Goal: Communication & Community: Answer question/provide support

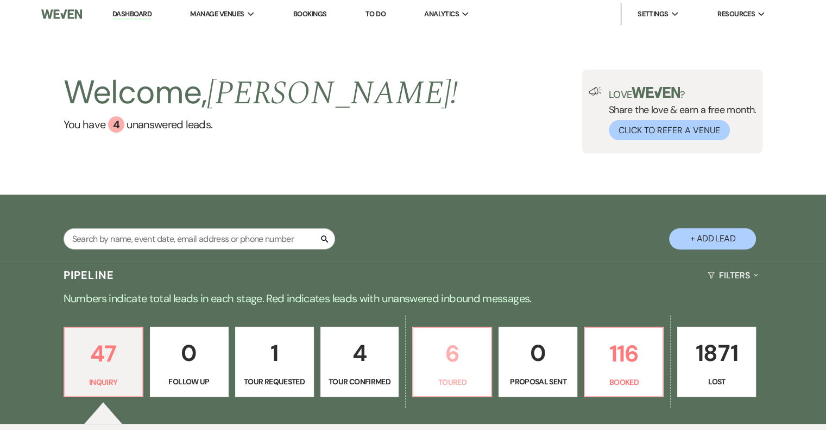
click at [457, 363] on p "6" at bounding box center [452, 353] width 65 height 36
select select "5"
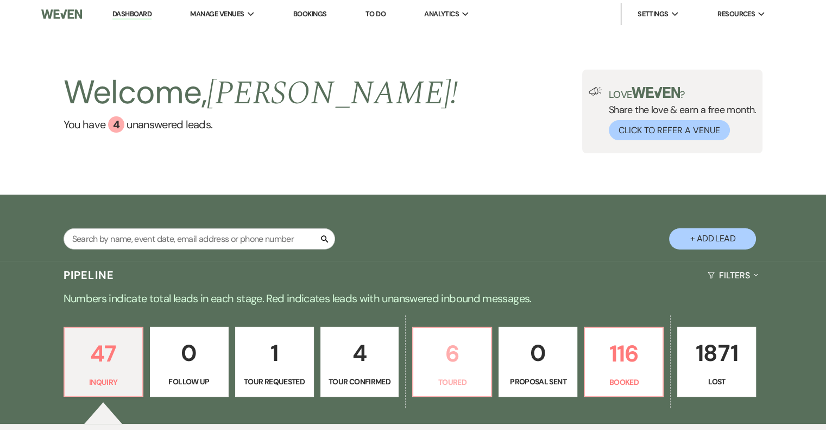
select select "5"
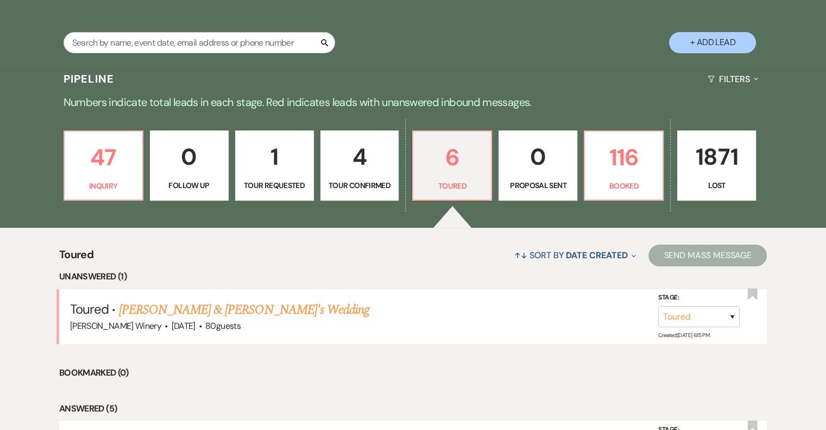
scroll to position [217, 0]
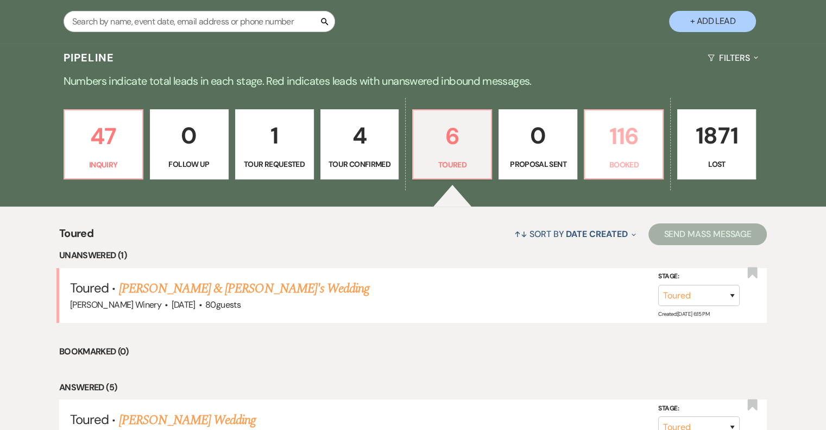
click at [622, 152] on p "116" at bounding box center [623, 136] width 65 height 36
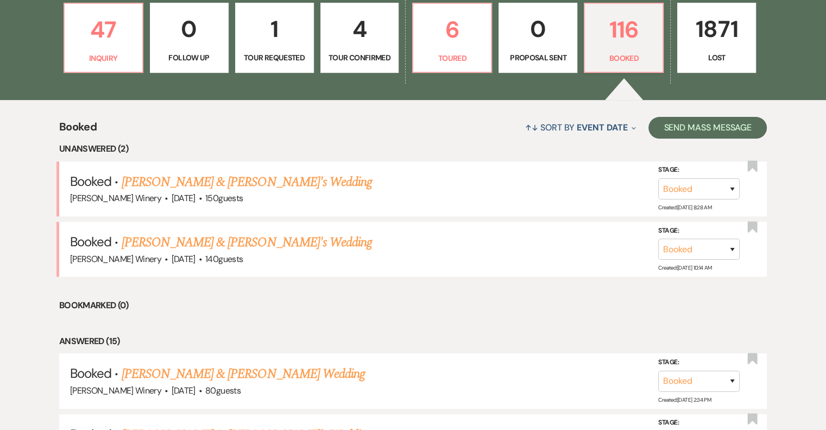
scroll to position [326, 0]
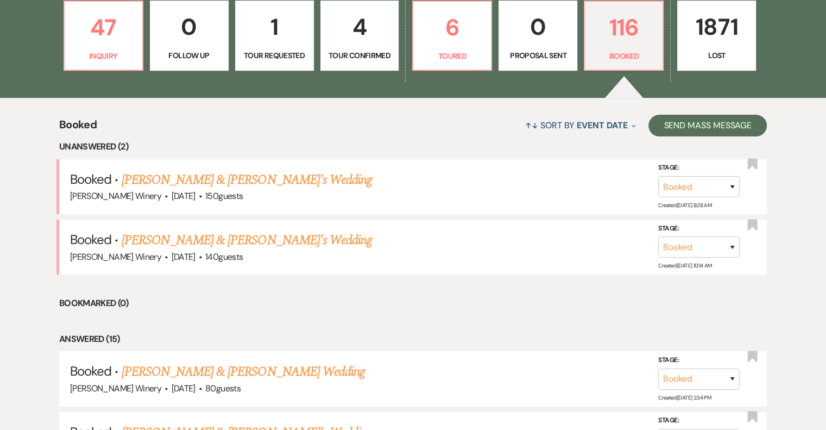
click at [226, 176] on link "[PERSON_NAME] & [PERSON_NAME]'s Wedding" at bounding box center [247, 180] width 251 height 20
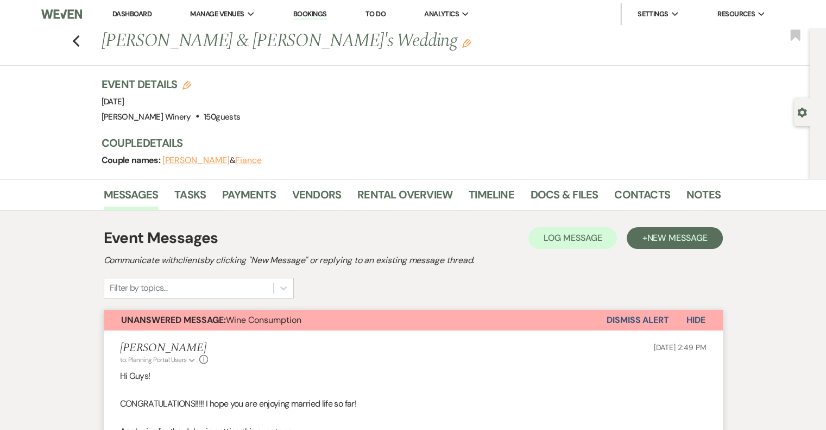
scroll to position [620, 0]
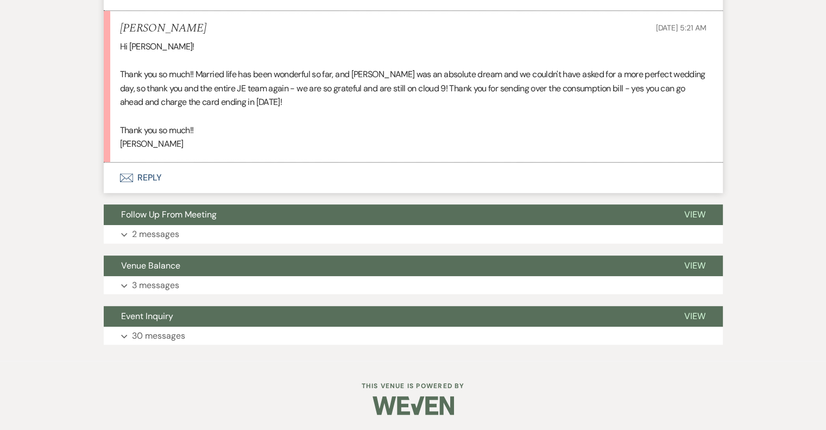
click at [137, 180] on button "Envelope Reply" at bounding box center [413, 177] width 619 height 30
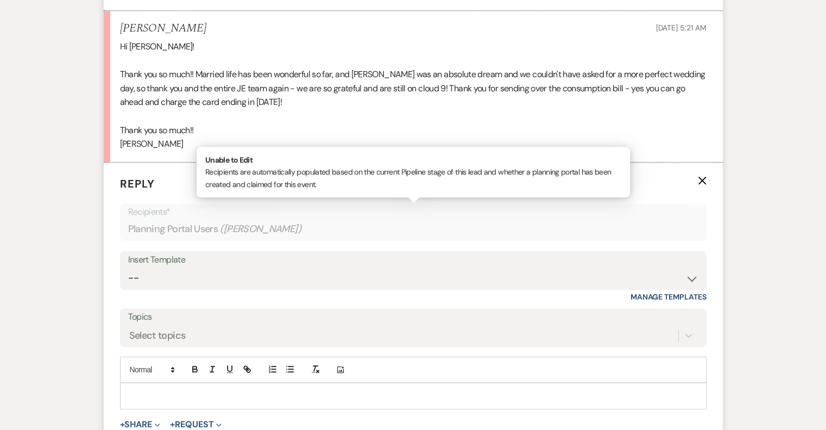
scroll to position [679, 0]
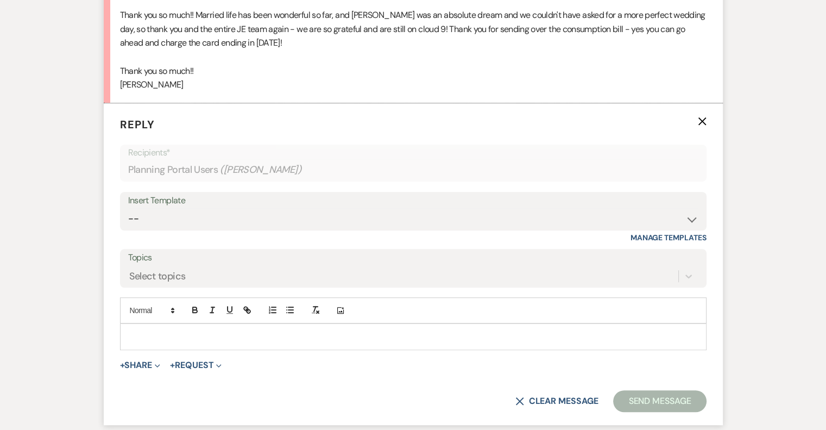
drag, startPoint x: 146, startPoint y: 330, endPoint x: 150, endPoint y: 319, distance: 11.5
click at [146, 326] on div at bounding box center [413, 336] width 585 height 25
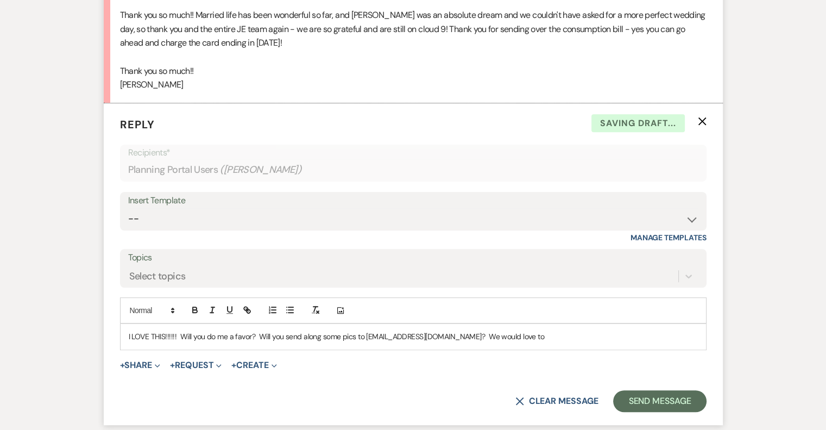
click at [458, 335] on p "I LOVE THIS!!!!!! Will you do me a favor? Will you send along some pics to [EMA…" at bounding box center [413, 336] width 569 height 12
click at [594, 334] on p "I LOVE THIS!!!!!! Will you do me a favor? Will you send along some pics to [EMA…" at bounding box center [413, 336] width 569 height 12
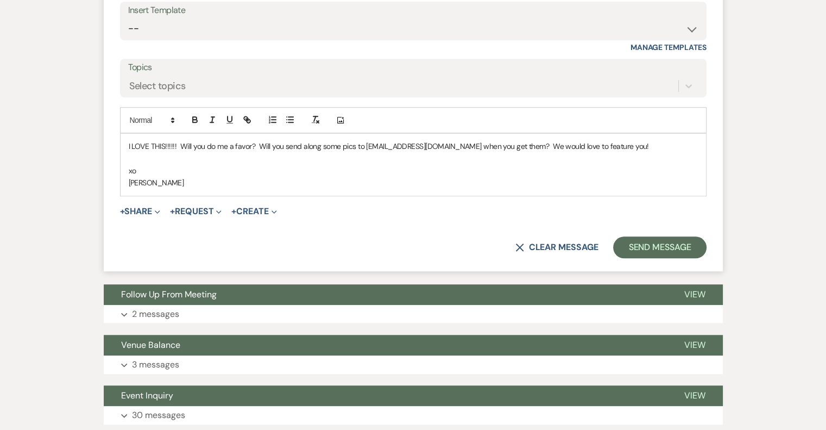
scroll to position [948, 0]
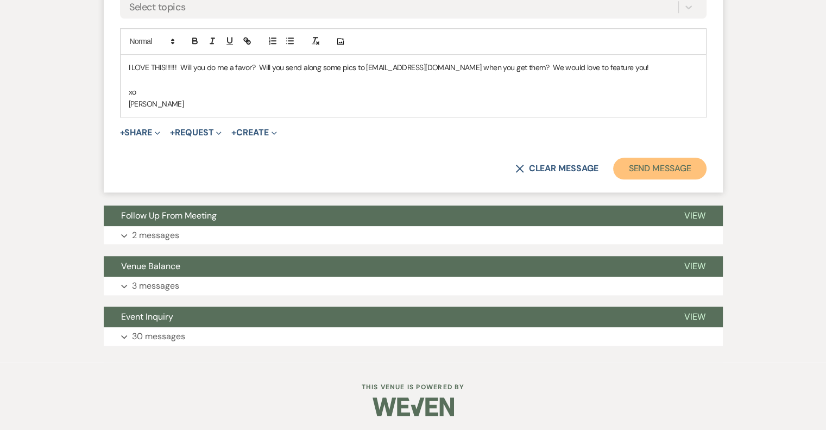
click at [647, 167] on button "Send Message" at bounding box center [659, 168] width 93 height 22
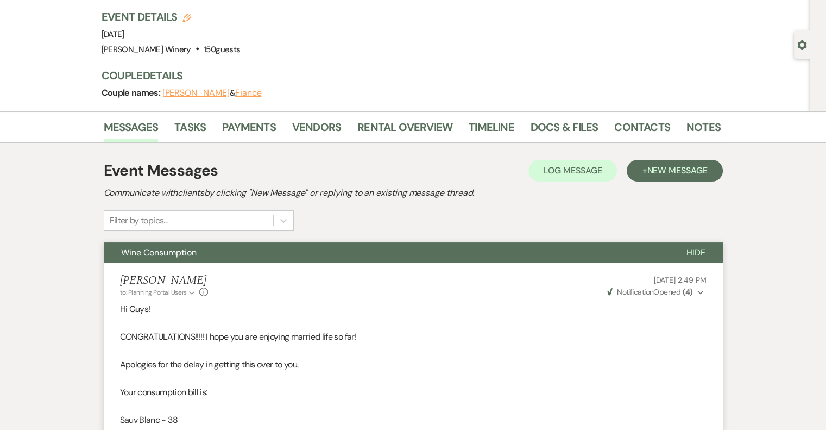
scroll to position [0, 0]
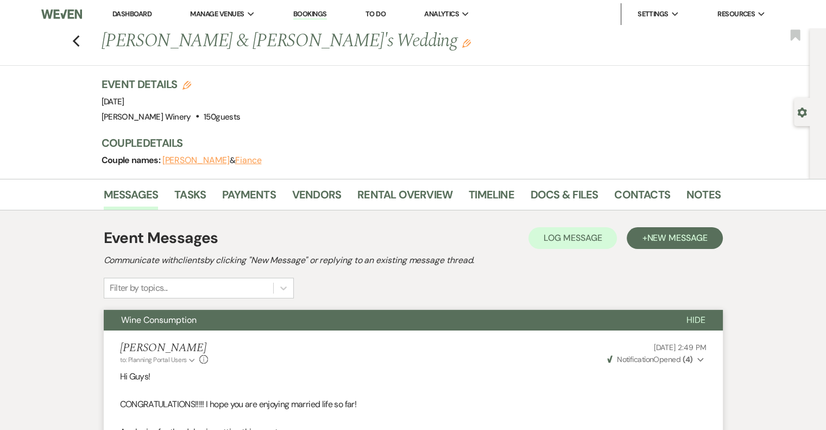
click at [141, 13] on link "Dashboard" at bounding box center [131, 13] width 39 height 9
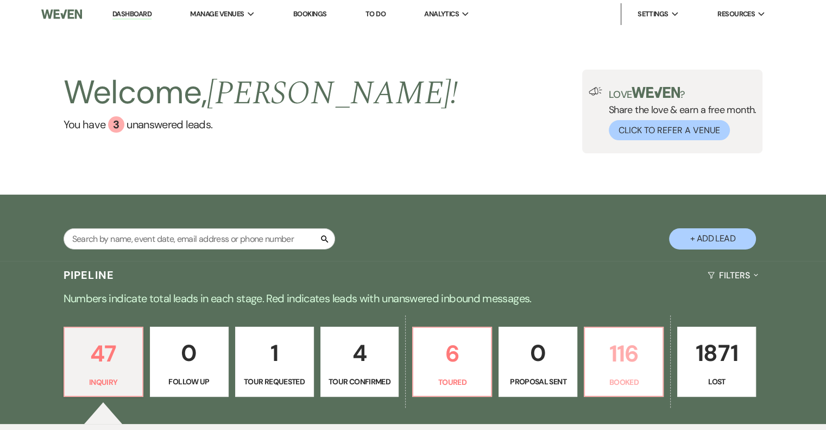
click at [621, 362] on p "116" at bounding box center [623, 353] width 65 height 36
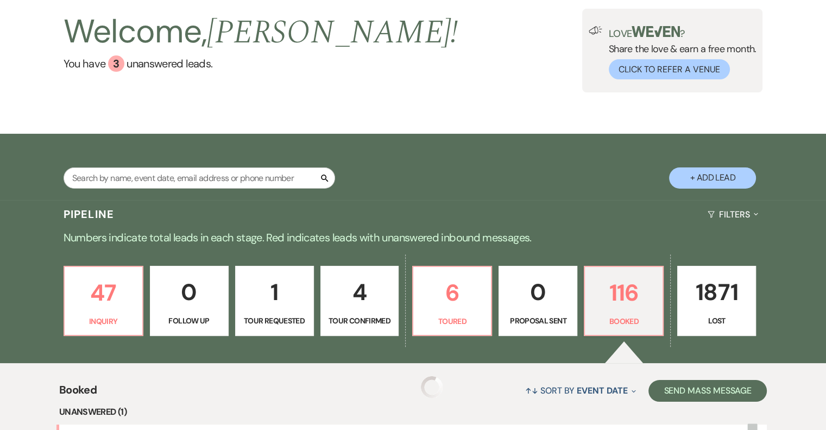
scroll to position [163, 0]
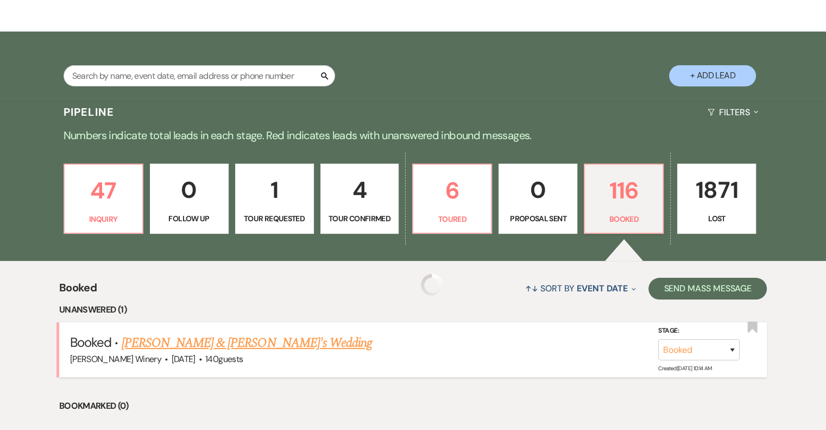
click at [165, 336] on link "[PERSON_NAME] & [PERSON_NAME]'s Wedding" at bounding box center [247, 343] width 251 height 20
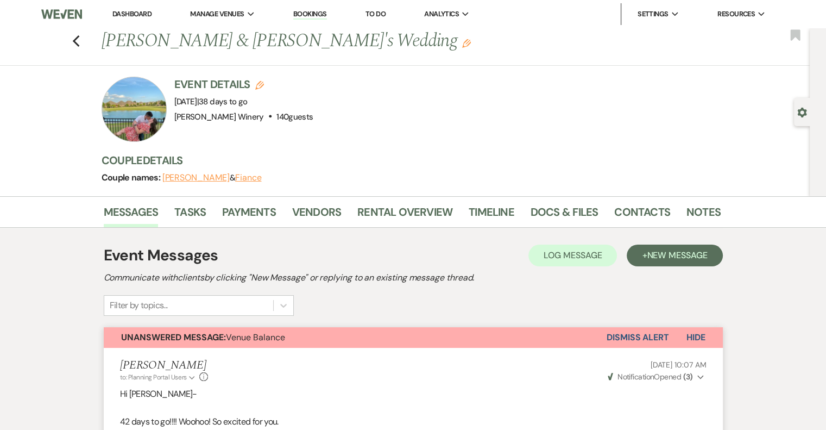
click at [135, 14] on link "Dashboard" at bounding box center [131, 13] width 39 height 9
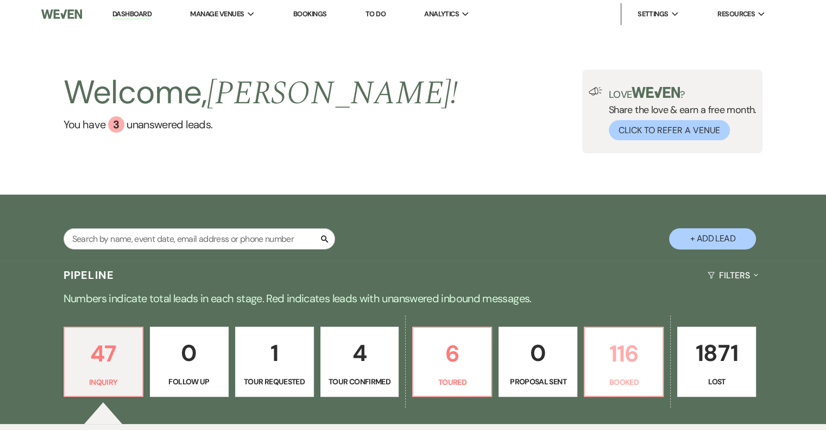
click at [631, 366] on p "116" at bounding box center [623, 353] width 65 height 36
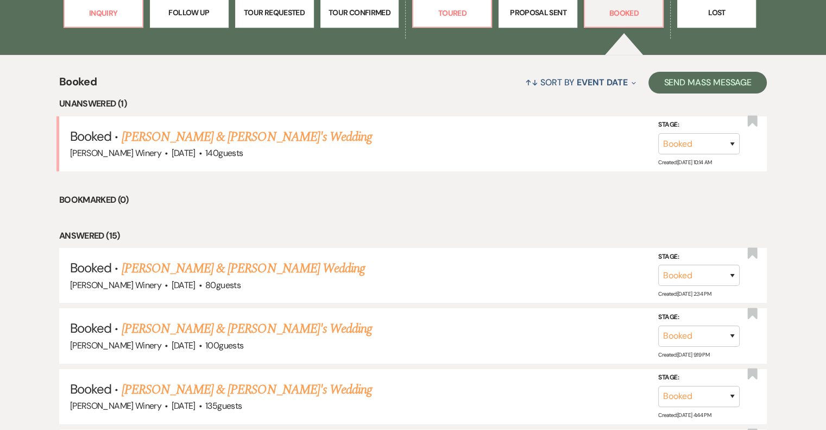
scroll to position [380, 0]
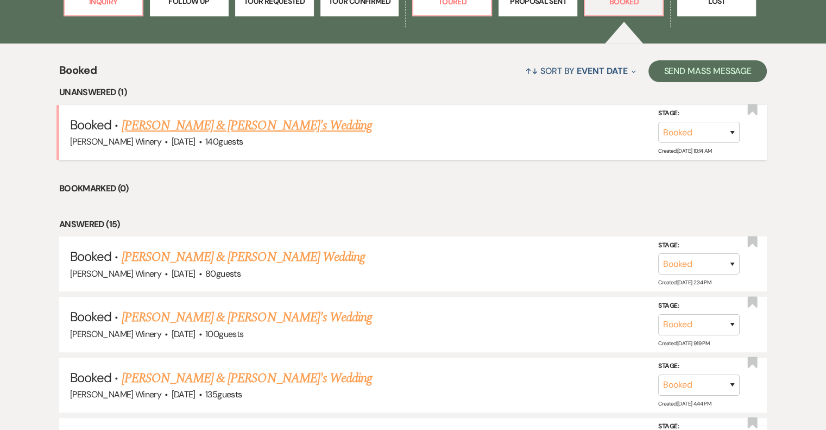
click at [155, 129] on link "[PERSON_NAME] & [PERSON_NAME]'s Wedding" at bounding box center [247, 126] width 251 height 20
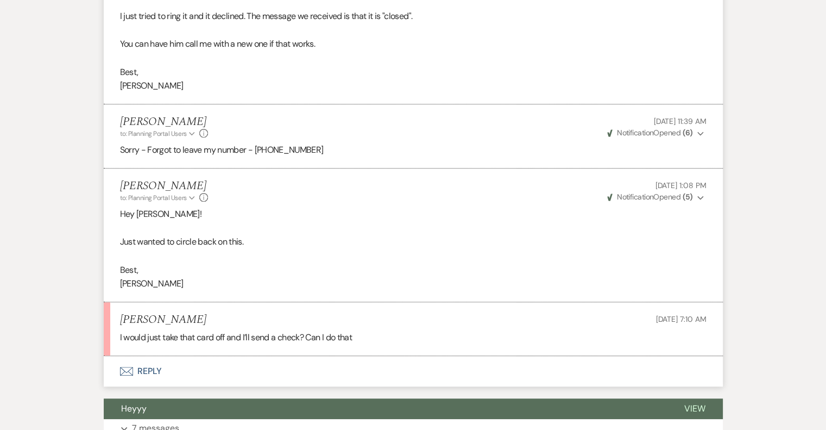
scroll to position [769, 0]
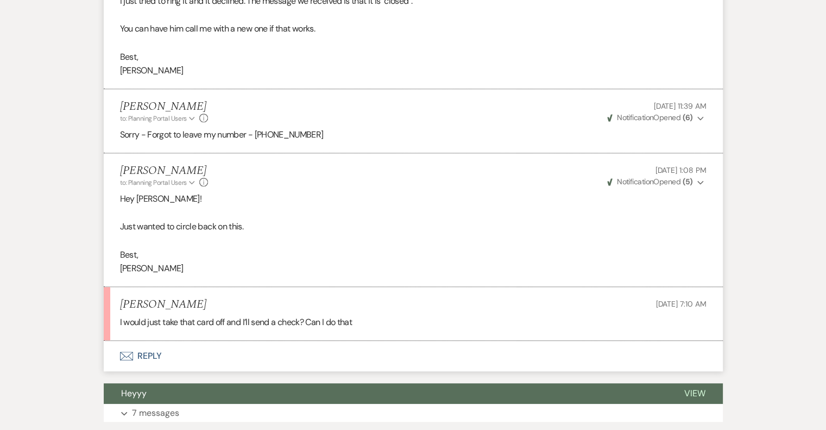
click at [149, 355] on button "Envelope Reply" at bounding box center [413, 355] width 619 height 30
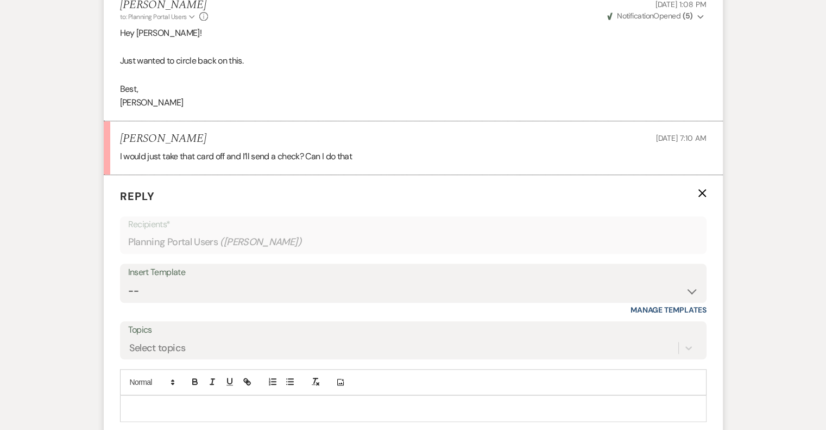
scroll to position [1053, 0]
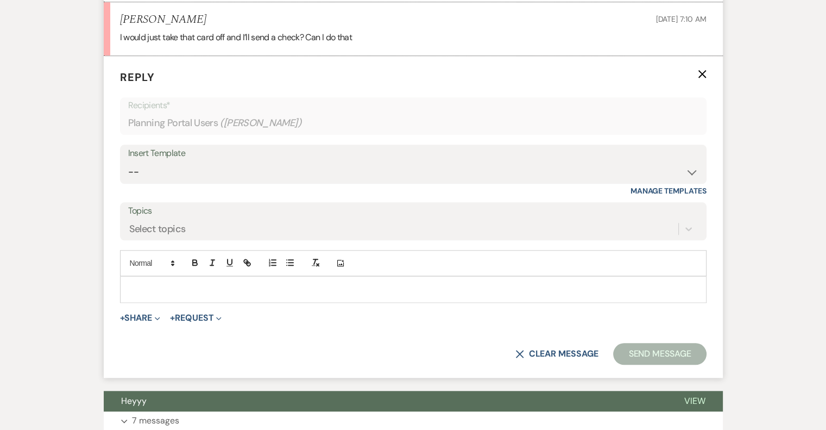
click at [135, 283] on p at bounding box center [413, 289] width 569 height 12
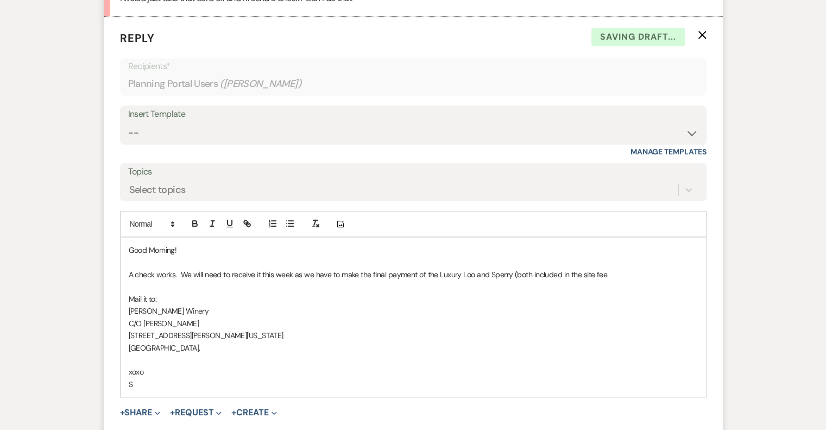
scroll to position [1162, 0]
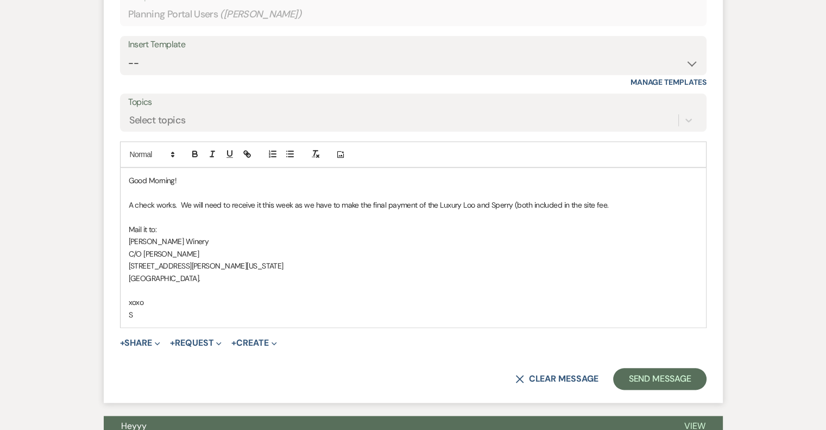
click at [604, 200] on p "A check works. We will need to receive it this week as we have to make the fina…" at bounding box center [413, 205] width 569 height 12
click at [667, 380] on button "Send Message" at bounding box center [659, 379] width 93 height 22
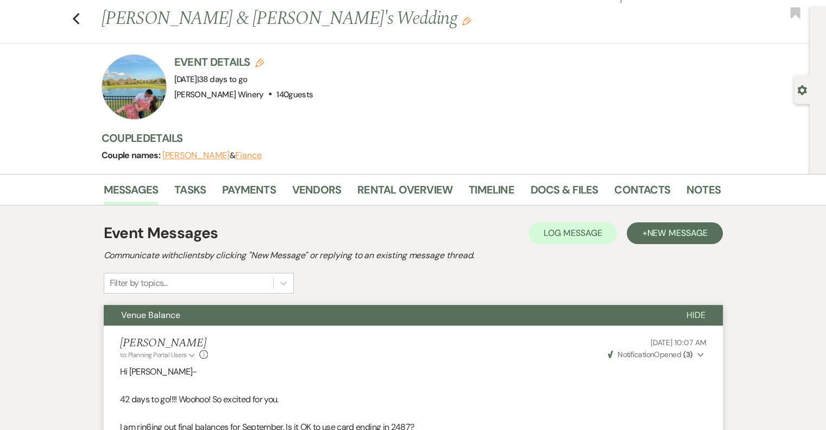
scroll to position [0, 0]
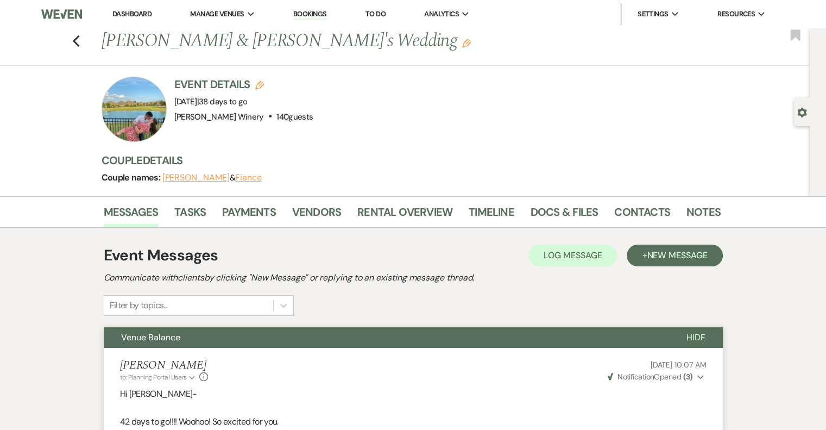
click at [137, 14] on link "Dashboard" at bounding box center [131, 13] width 39 height 9
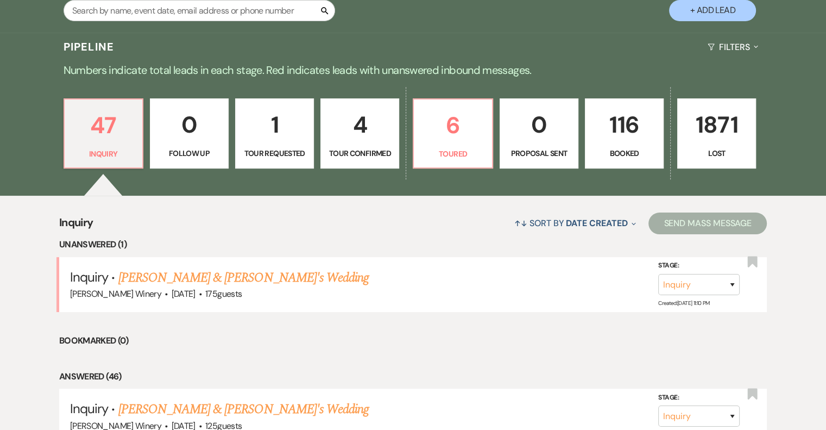
scroll to position [272, 0]
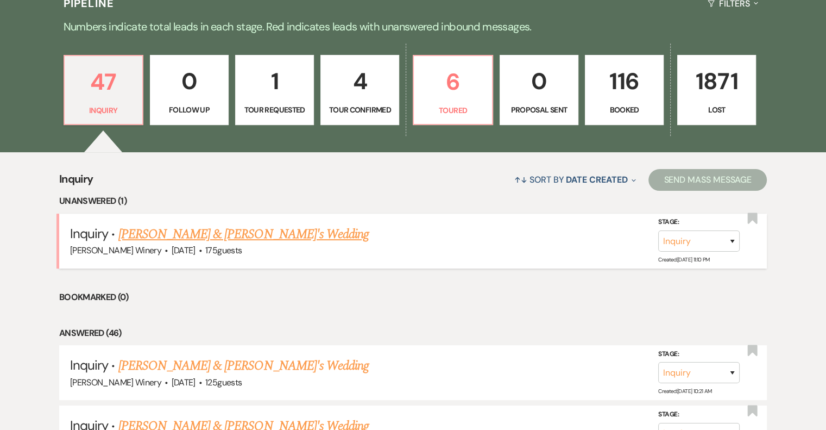
click at [185, 233] on link "[PERSON_NAME] & [PERSON_NAME]'s Wedding" at bounding box center [243, 234] width 251 height 20
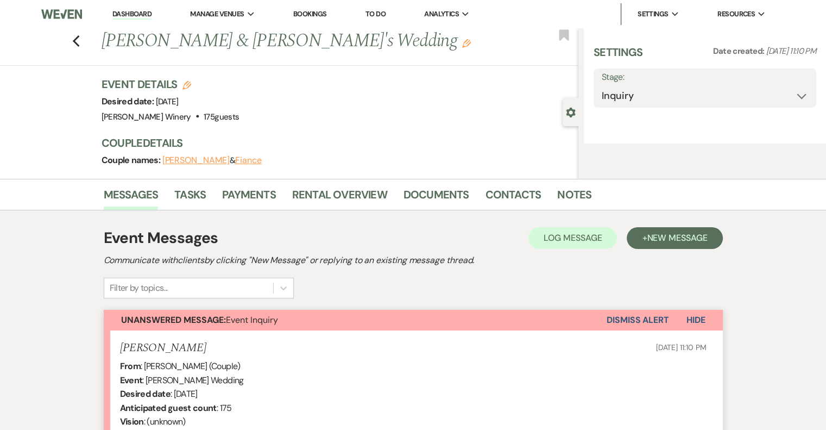
select select "5"
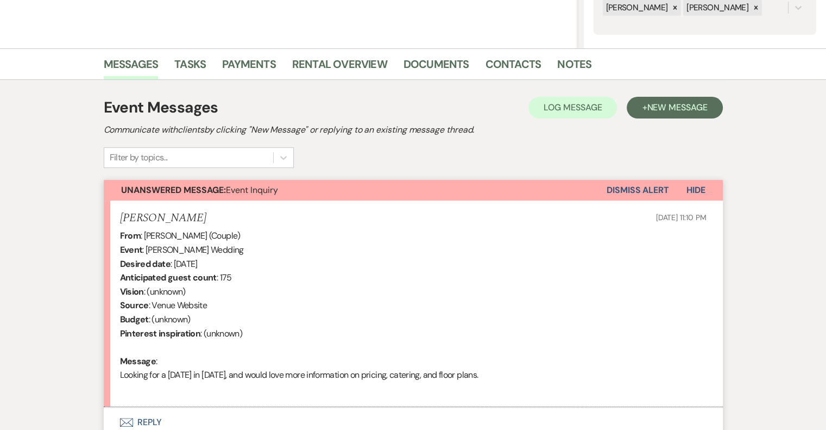
scroll to position [317, 0]
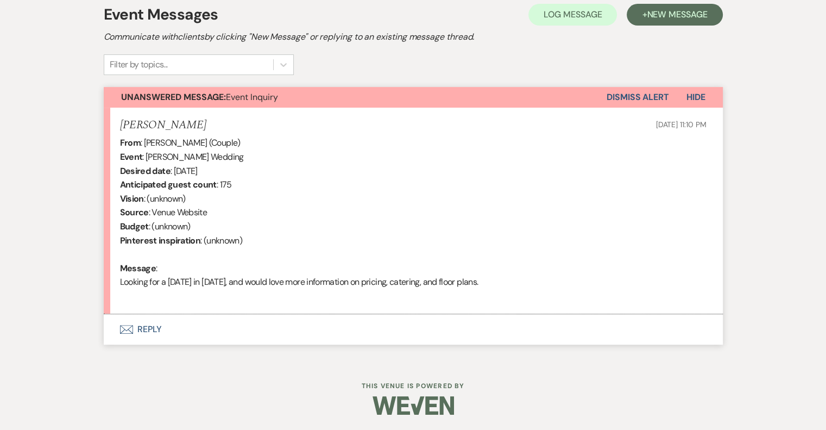
click at [153, 331] on button "Envelope Reply" at bounding box center [413, 329] width 619 height 30
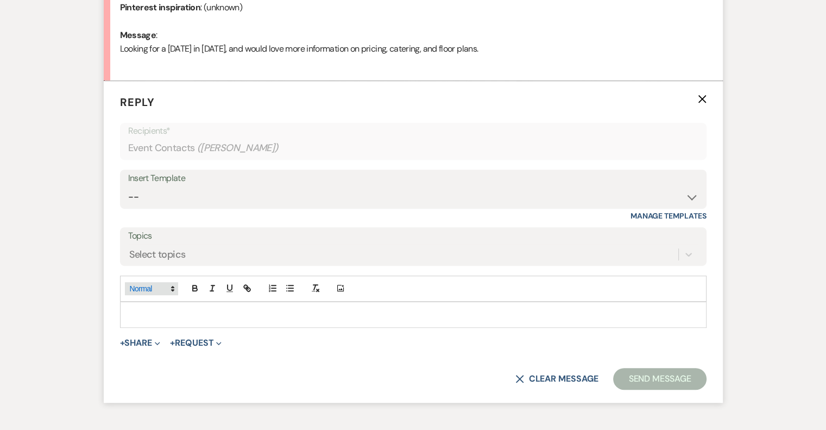
scroll to position [576, 0]
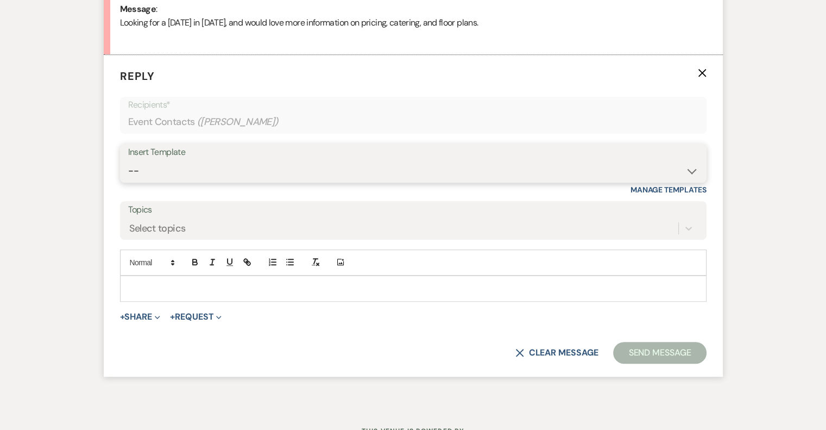
click at [151, 165] on select "-- Weven Planning Portal Introduction (Booked Events) Tour Request Response Fol…" at bounding box center [413, 170] width 570 height 21
select select "403"
click at [128, 160] on select "-- Weven Planning Portal Introduction (Booked Events) Tour Request Response Fol…" at bounding box center [413, 170] width 570 height 21
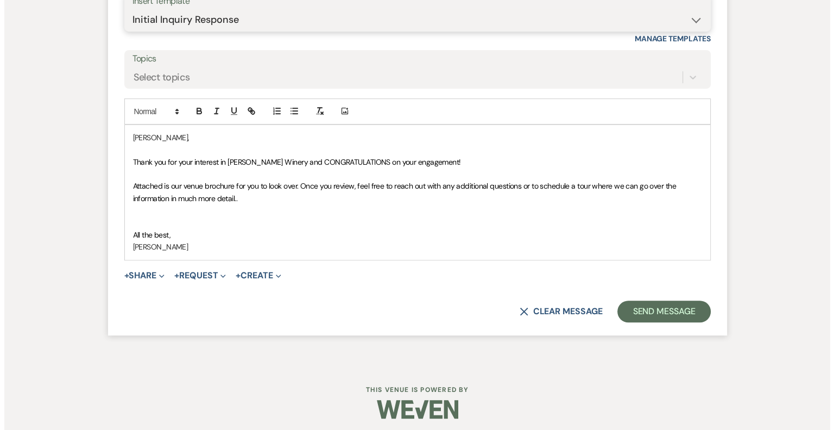
scroll to position [730, 0]
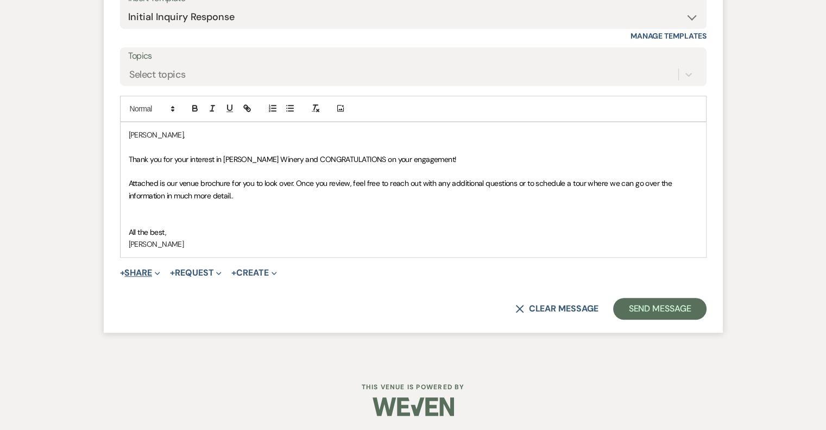
click at [144, 271] on button "+ Share Expand" at bounding box center [140, 272] width 41 height 9
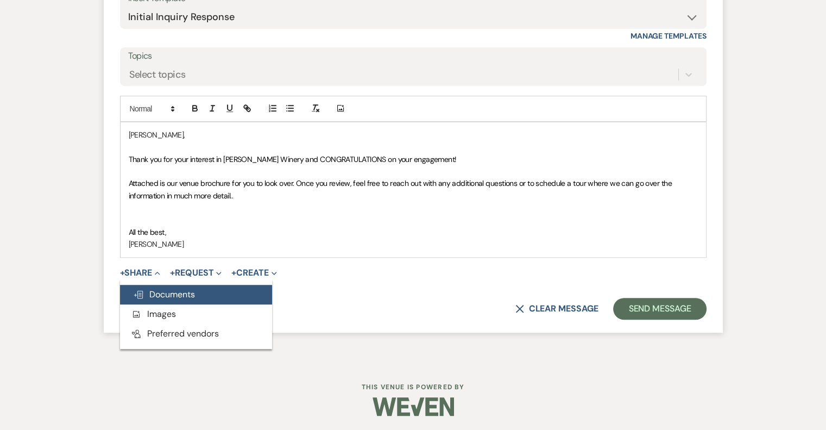
click at [163, 295] on span "Doc Upload Documents" at bounding box center [164, 293] width 62 height 11
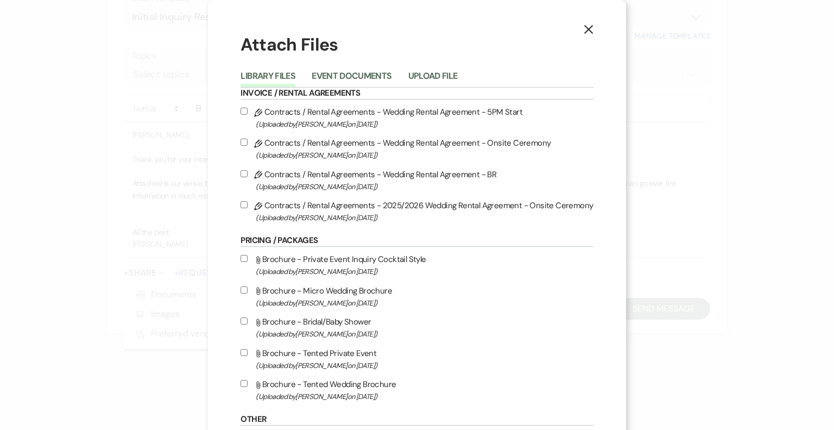
click at [341, 388] on label "Attach File Brochure - Tented Wedding Brochure (Uploaded by [PERSON_NAME] on [D…" at bounding box center [417, 390] width 352 height 26
click at [248, 387] on input "Attach File Brochure - Tented Wedding Brochure (Uploaded by [PERSON_NAME] on [D…" at bounding box center [244, 383] width 7 height 7
checkbox input "true"
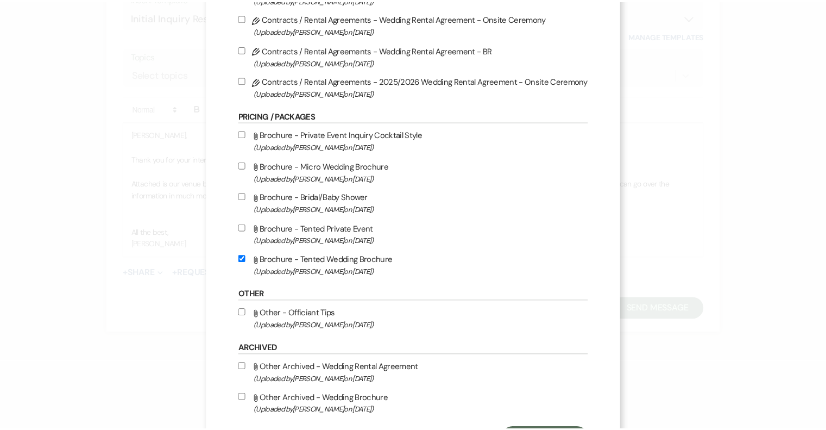
scroll to position [179, 0]
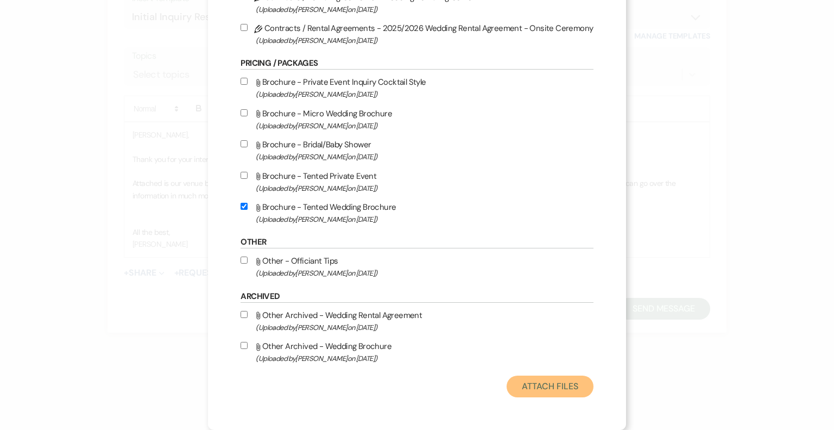
click at [543, 388] on button "Attach Files" at bounding box center [550, 386] width 86 height 22
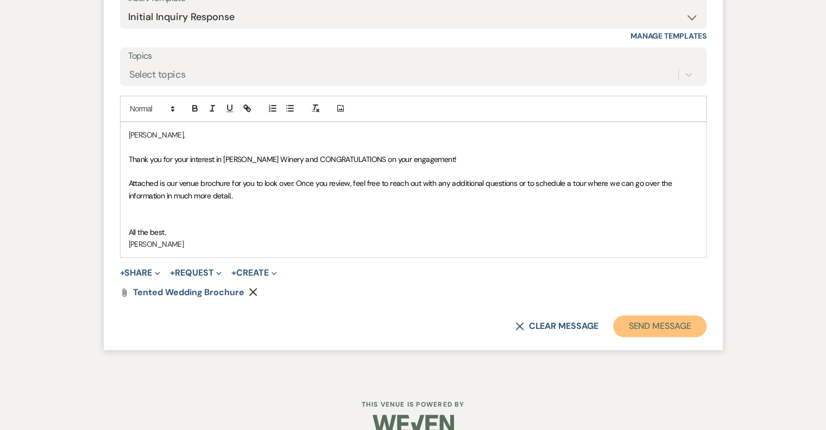
click at [667, 324] on button "Send Message" at bounding box center [659, 326] width 93 height 22
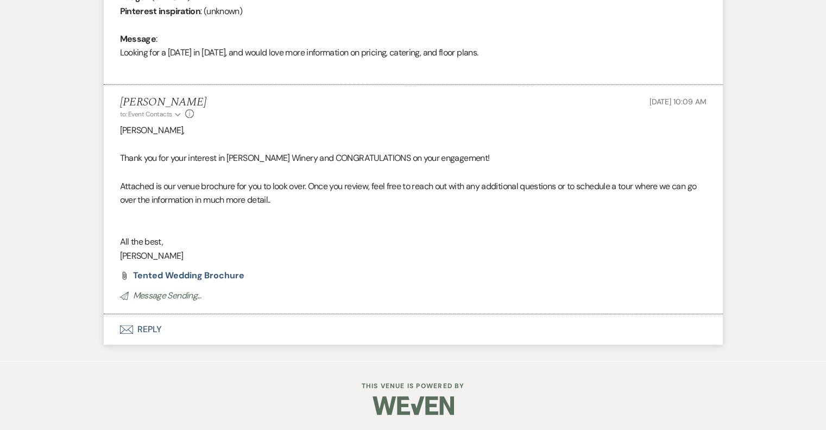
scroll to position [0, 0]
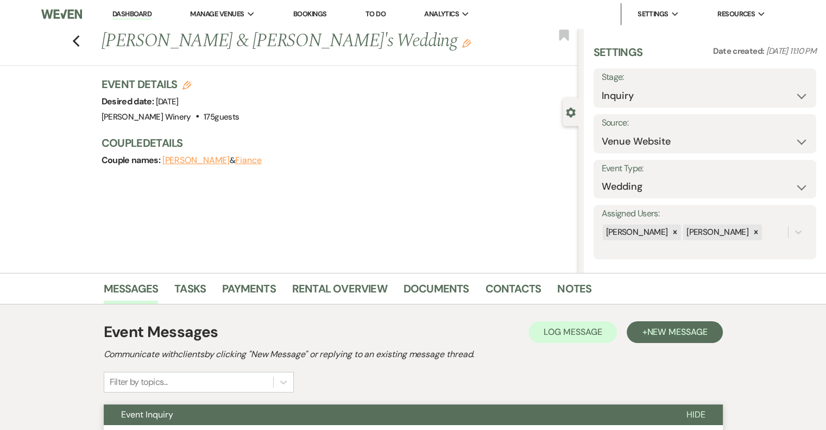
click at [143, 12] on link "Dashboard" at bounding box center [131, 14] width 39 height 10
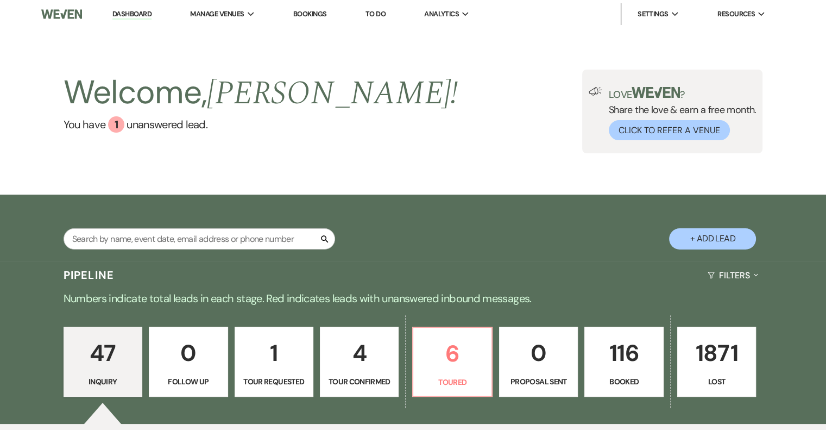
click at [623, 356] on p "116" at bounding box center [623, 352] width 65 height 36
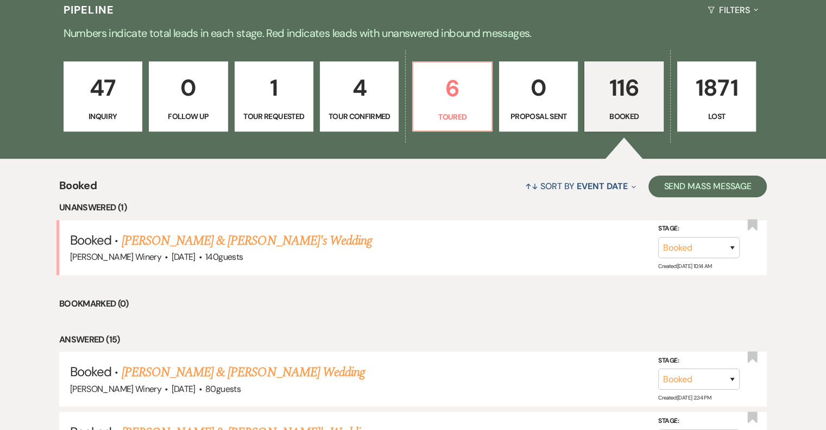
scroll to position [272, 0]
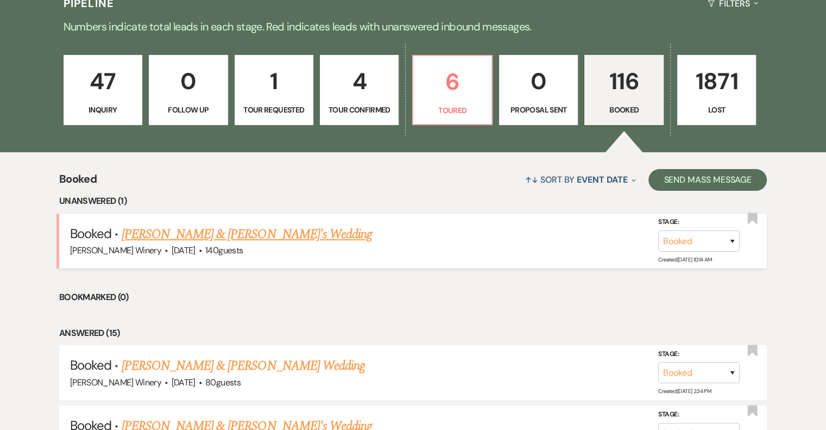
click at [255, 237] on link "[PERSON_NAME] & [PERSON_NAME]'s Wedding" at bounding box center [247, 234] width 251 height 20
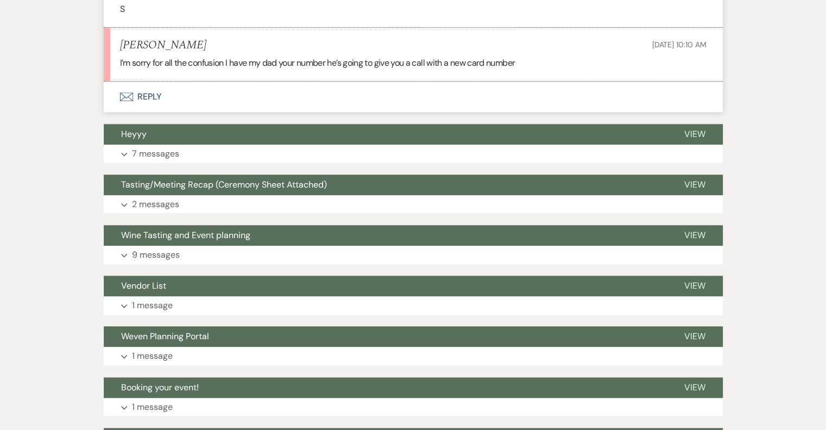
scroll to position [1258, 0]
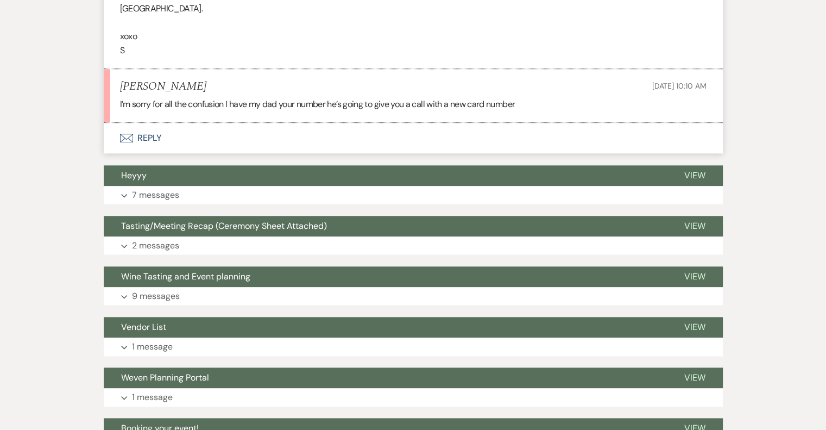
click at [148, 137] on button "Envelope Reply" at bounding box center [413, 138] width 619 height 30
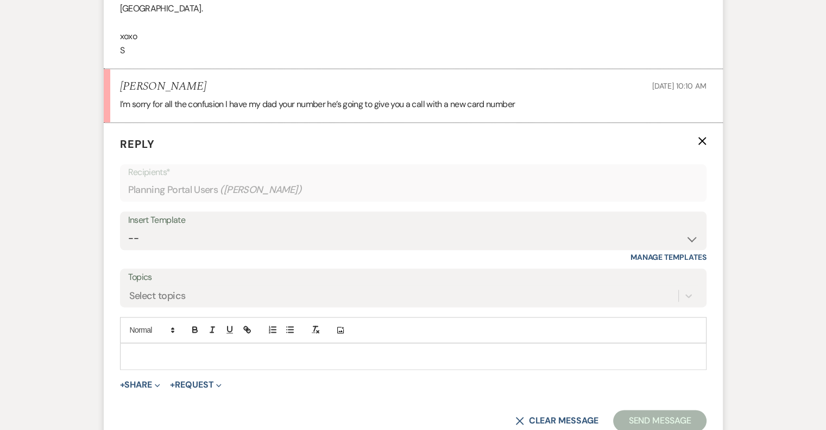
scroll to position [1324, 0]
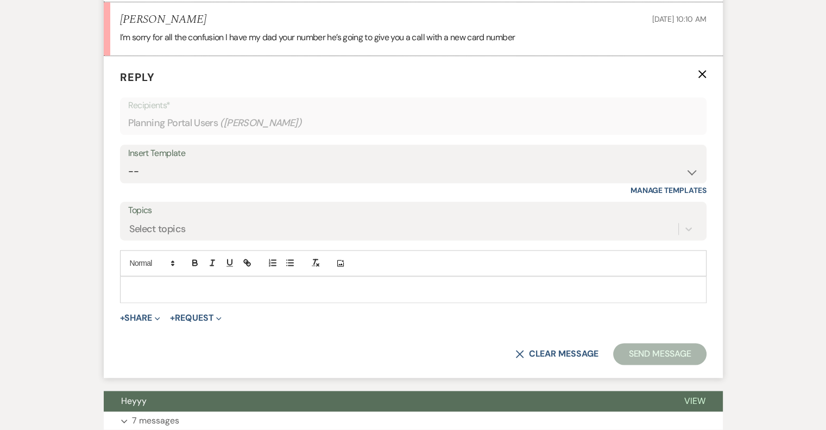
click at [159, 278] on div at bounding box center [413, 288] width 585 height 25
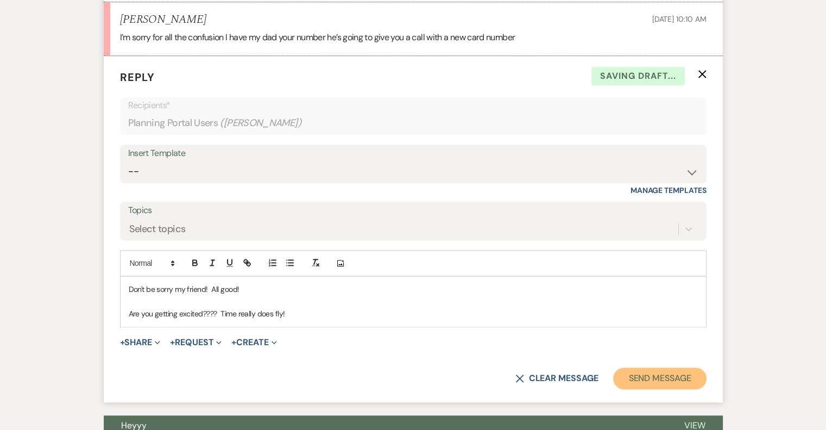
click at [660, 375] on button "Send Message" at bounding box center [659, 378] width 93 height 22
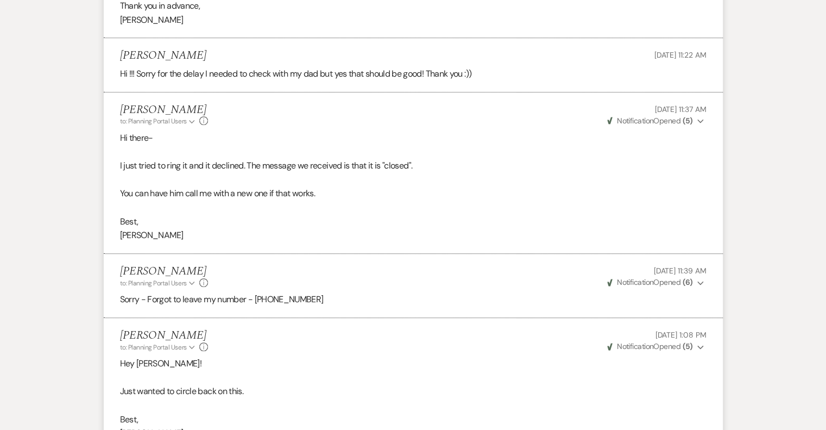
scroll to position [0, 0]
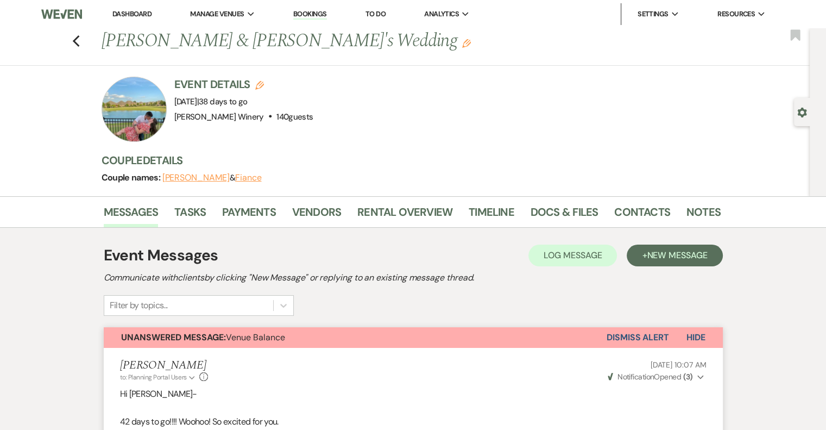
click at [119, 11] on link "Dashboard" at bounding box center [131, 13] width 39 height 9
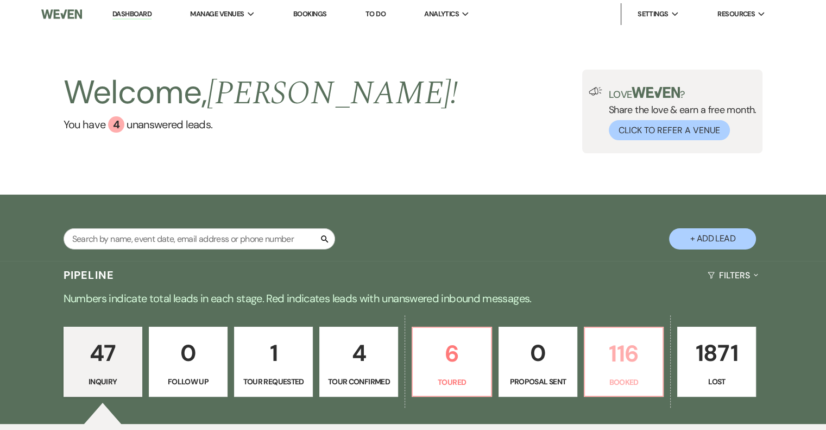
click at [626, 374] on link "116 Booked" at bounding box center [624, 361] width 80 height 71
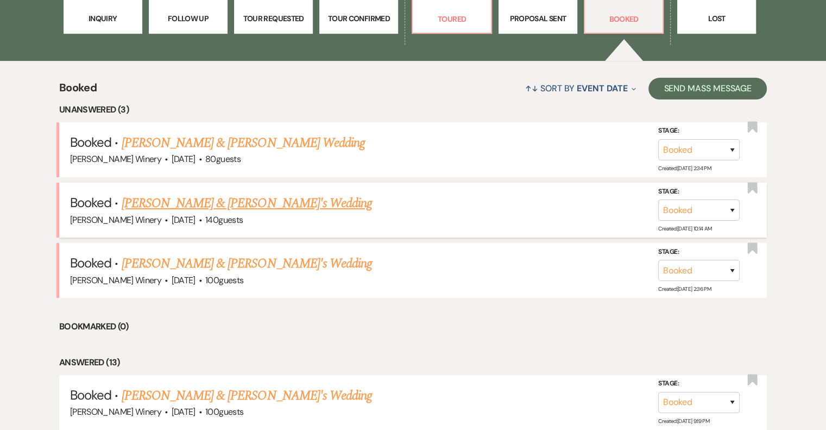
scroll to position [380, 0]
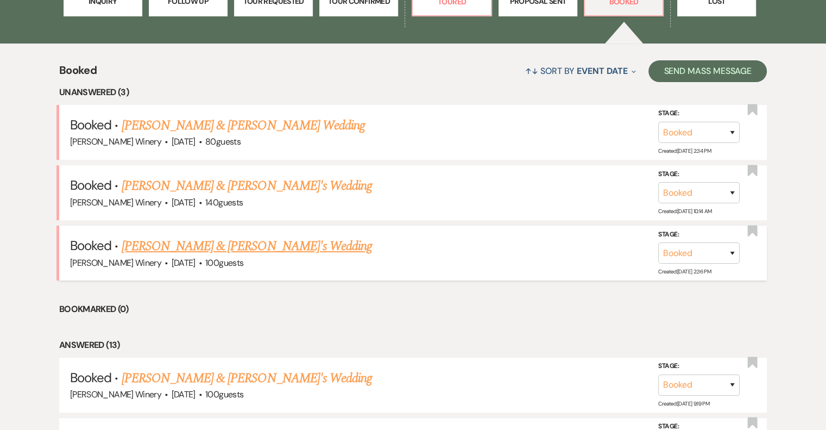
click at [205, 248] on link "[PERSON_NAME] & [PERSON_NAME]'s Wedding" at bounding box center [247, 246] width 251 height 20
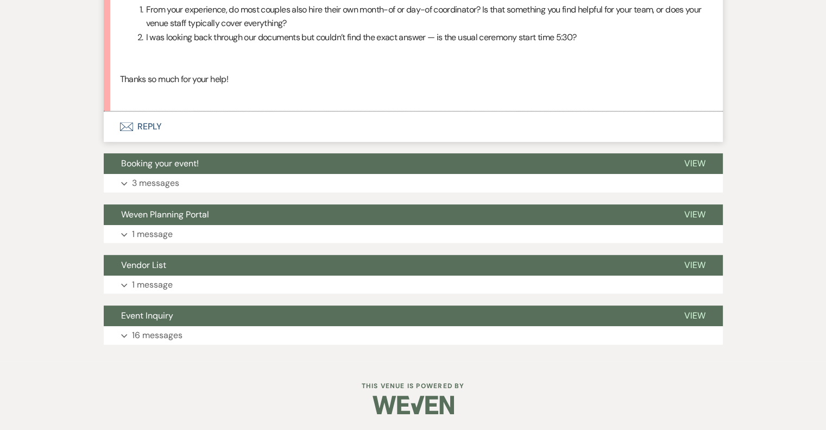
scroll to position [214, 0]
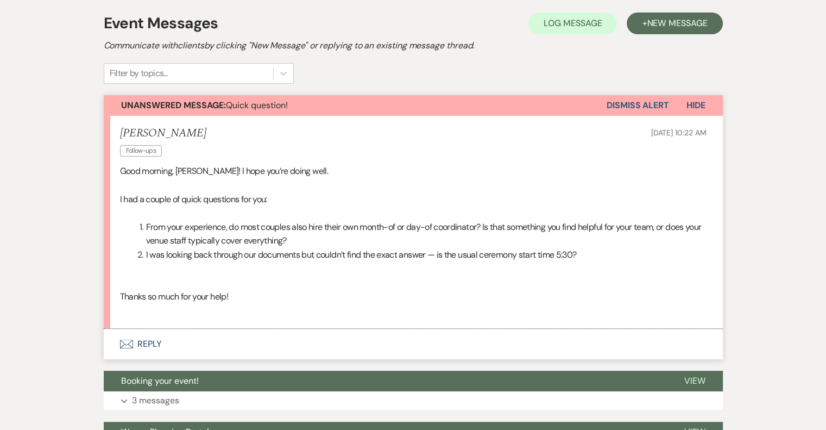
click at [147, 345] on button "Envelope Reply" at bounding box center [413, 344] width 619 height 30
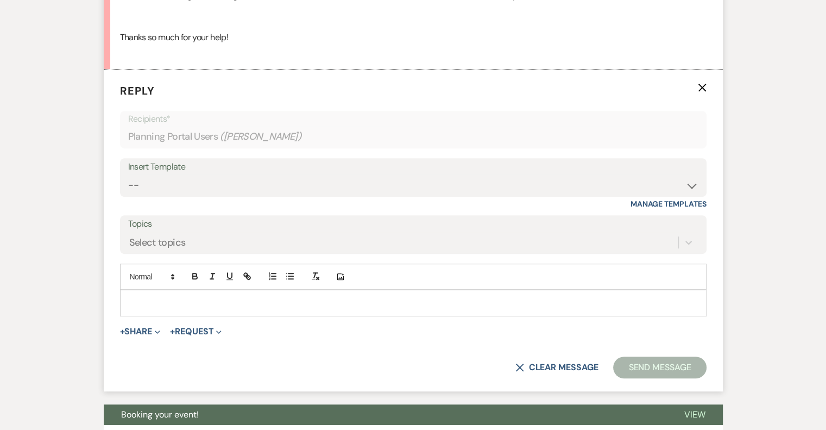
scroll to position [488, 0]
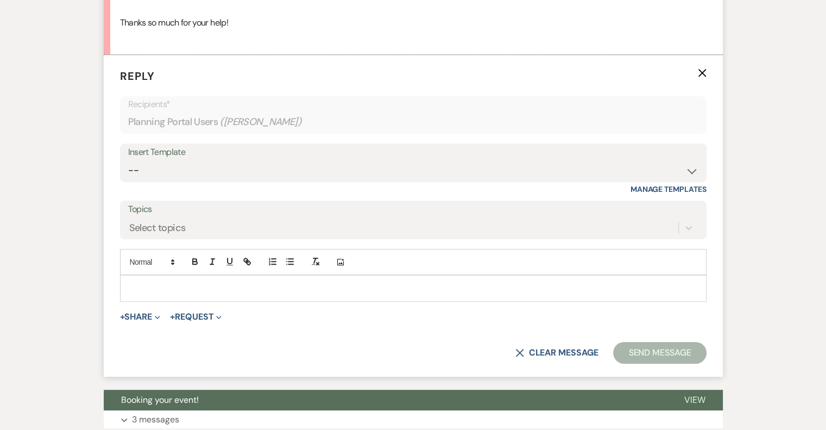
click at [148, 280] on div at bounding box center [413, 287] width 585 height 25
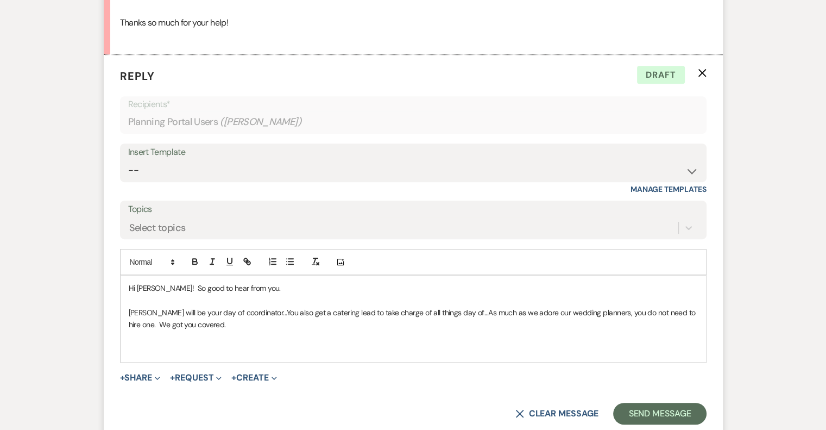
click at [677, 308] on p "[PERSON_NAME] will be your day of coordinator...You also get a catering lead to…" at bounding box center [413, 318] width 569 height 24
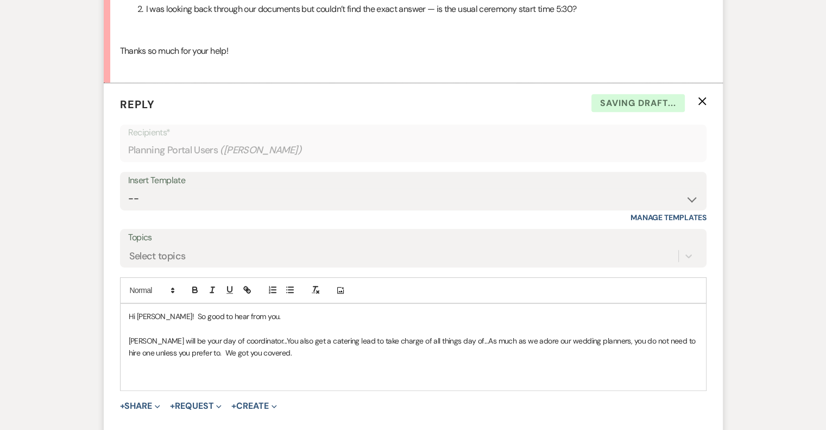
scroll to position [434, 0]
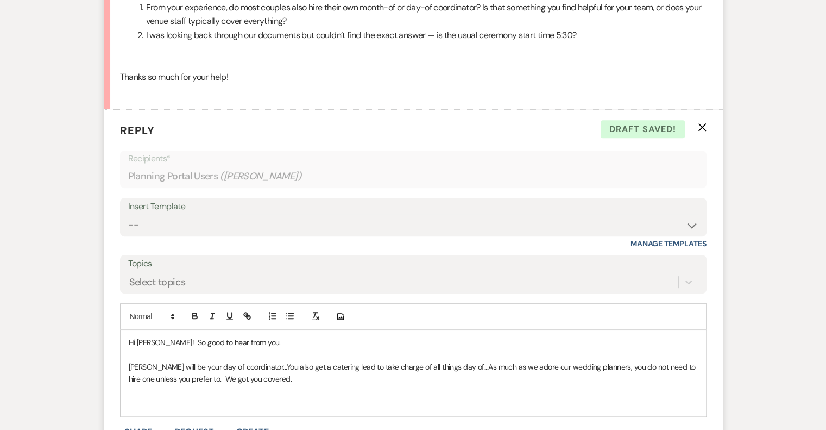
click at [289, 380] on p "[PERSON_NAME] will be your day of coordinator...You also get a catering lead to…" at bounding box center [413, 373] width 569 height 24
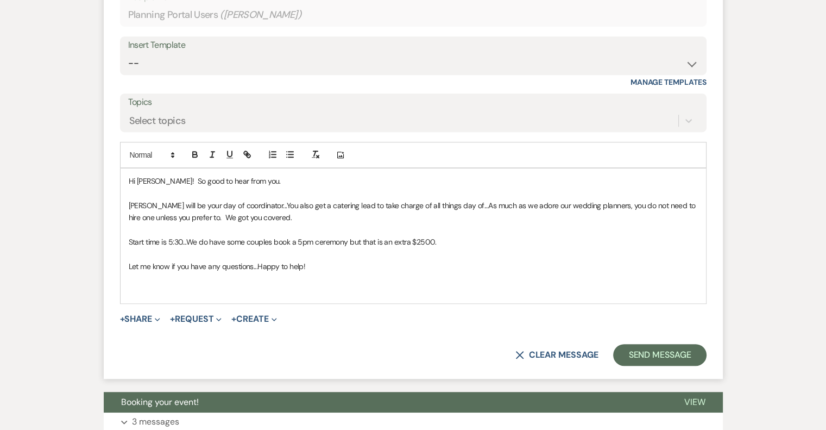
scroll to position [598, 0]
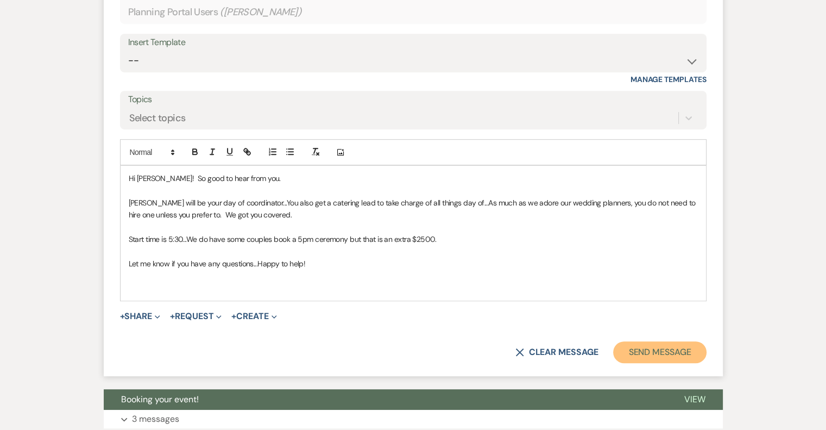
click at [662, 354] on button "Send Message" at bounding box center [659, 352] width 93 height 22
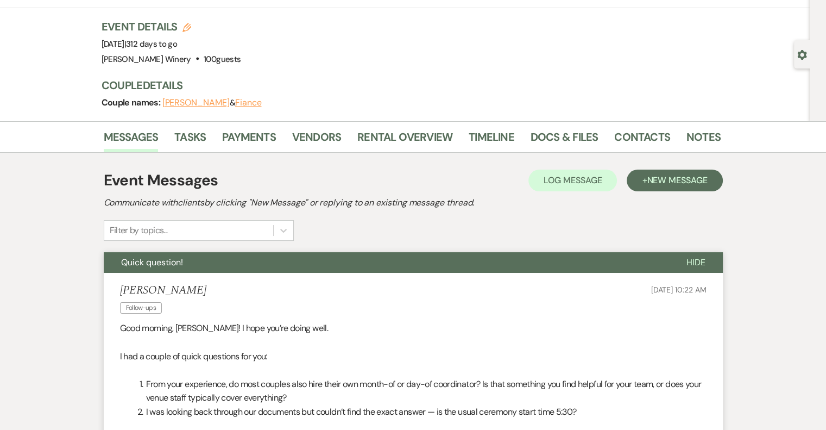
scroll to position [0, 0]
